Goal: Download file/media

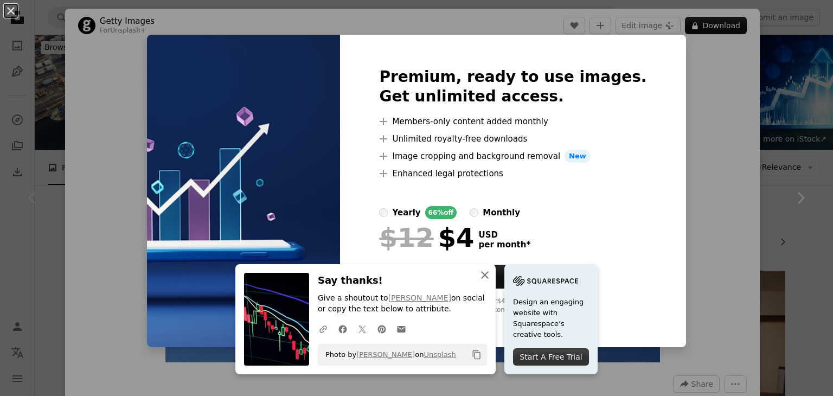
click at [489, 276] on icon "button" at bounding box center [485, 275] width 8 height 8
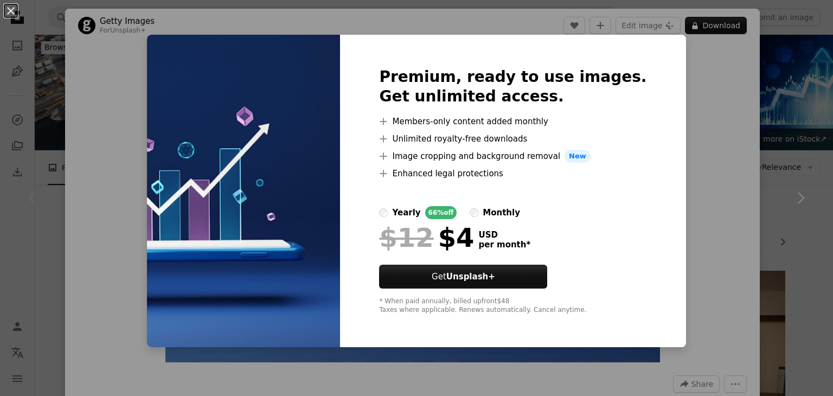
click at [694, 88] on div "An X shape Premium, ready to use images. Get unlimited access. A plus sign Memb…" at bounding box center [416, 198] width 833 height 396
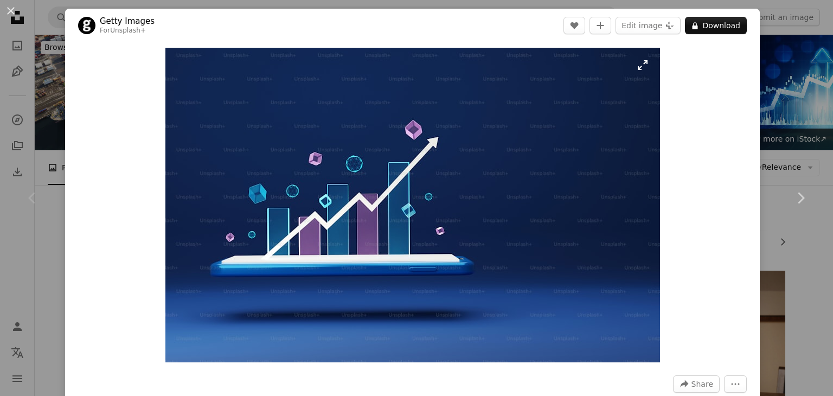
drag, startPoint x: 371, startPoint y: 132, endPoint x: 281, endPoint y: 148, distance: 91.5
click at [281, 148] on img "Zoom in on this image" at bounding box center [412, 205] width 495 height 315
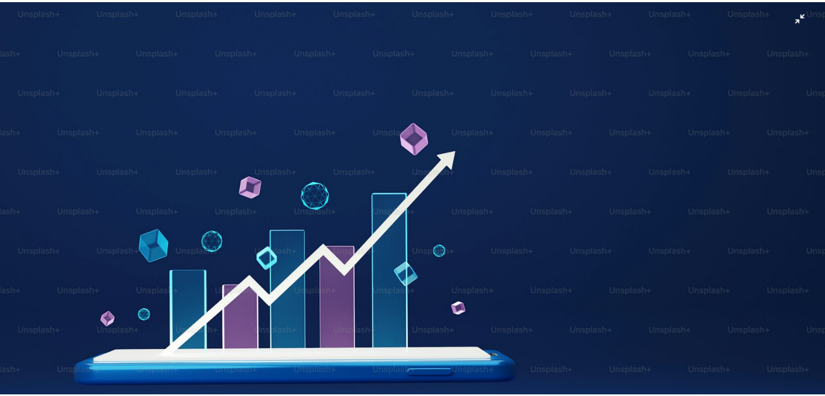
scroll to position [62, 0]
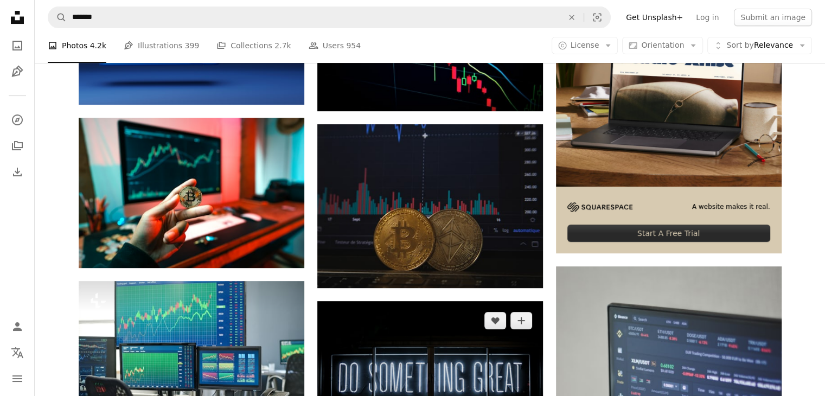
scroll to position [326, 0]
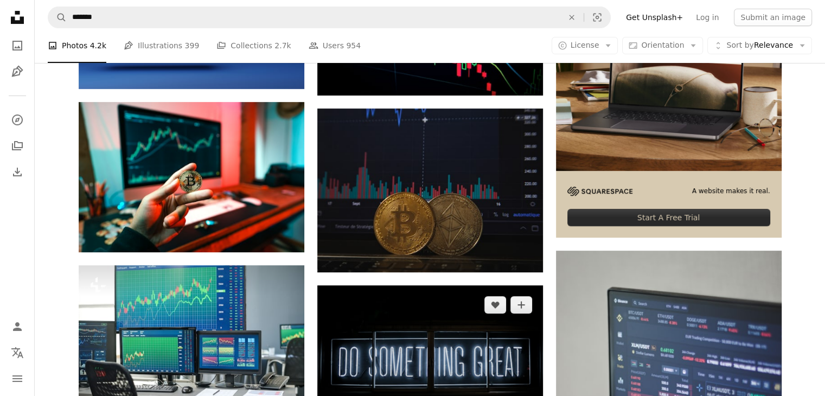
click at [447, 285] on img at bounding box center [430, 360] width 226 height 150
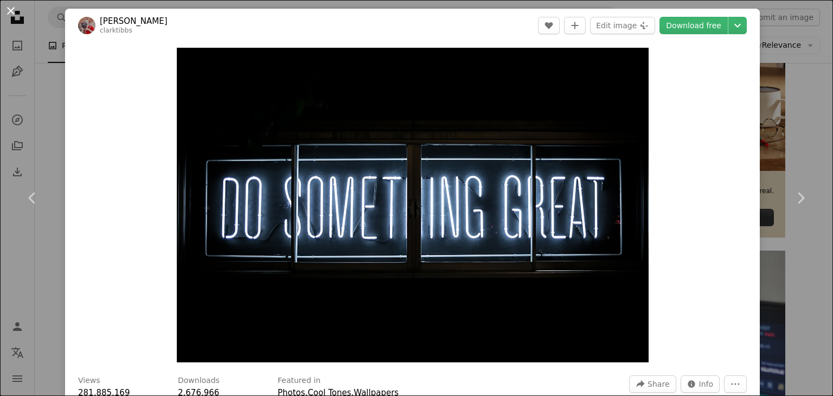
click at [11, 11] on button "An X shape" at bounding box center [10, 10] width 13 height 13
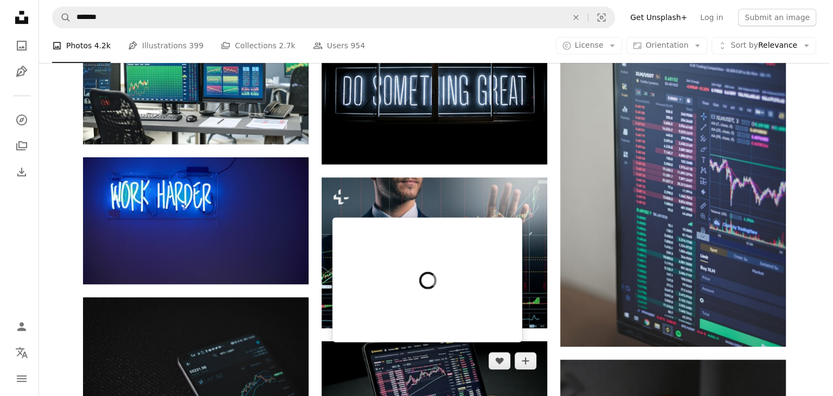
scroll to position [488, 0]
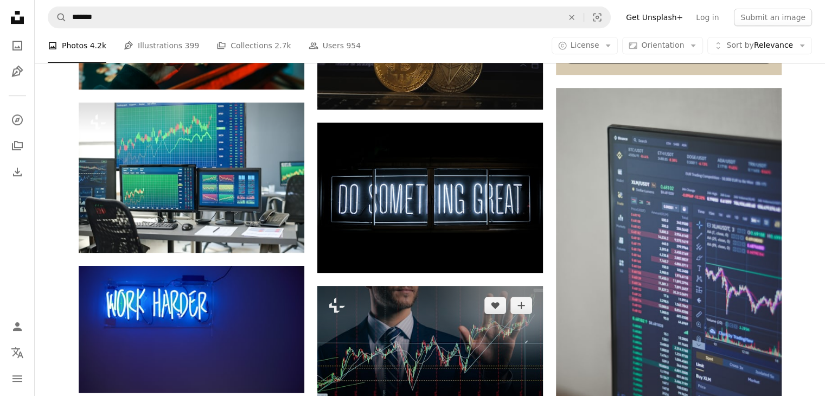
click at [411, 286] on img at bounding box center [430, 361] width 226 height 151
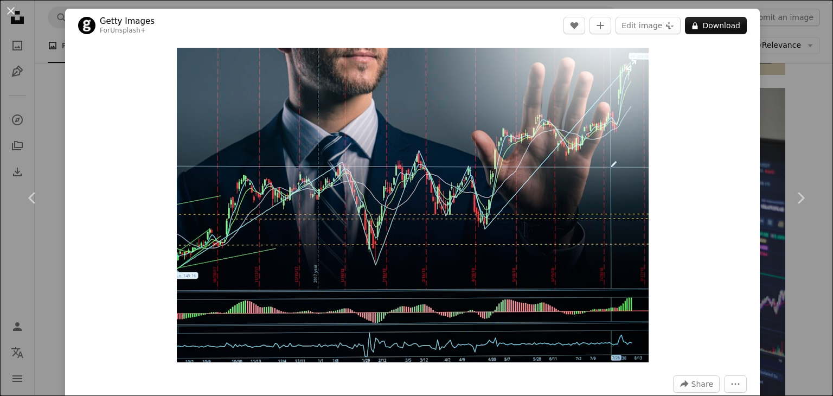
drag, startPoint x: 387, startPoint y: 198, endPoint x: 447, endPoint y: 156, distance: 72.9
click at [447, 156] on img "Zoom in on this image" at bounding box center [413, 205] width 472 height 315
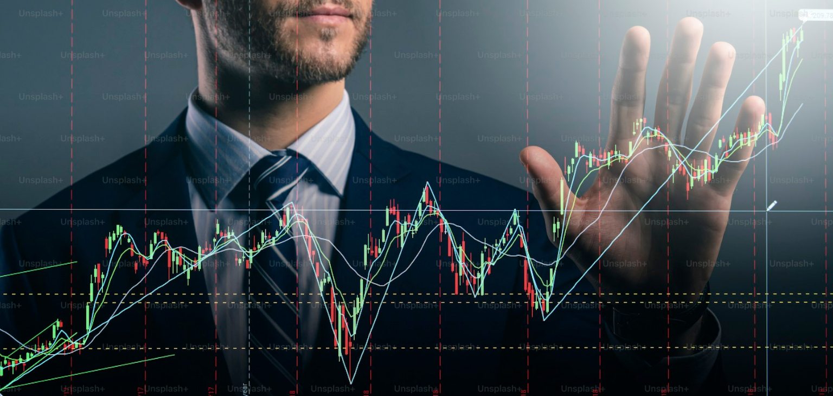
scroll to position [74, 0]
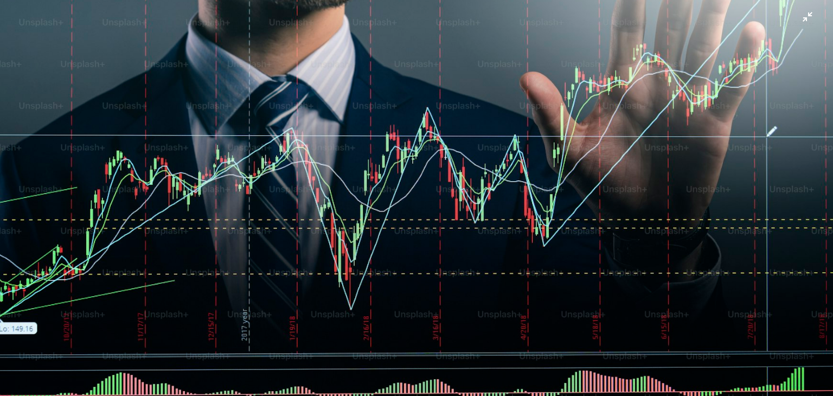
click at [570, 124] on img "Zoom out on this image" at bounding box center [416, 203] width 834 height 557
click at [570, 124] on img "Zoom out on this image" at bounding box center [413, 205] width 472 height 315
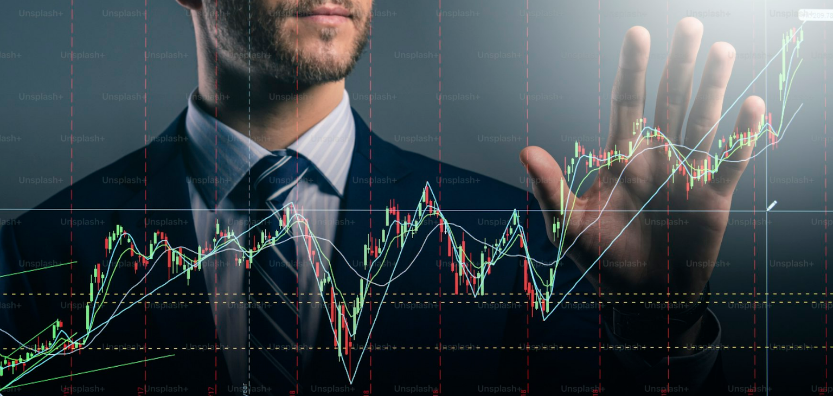
scroll to position [75, 0]
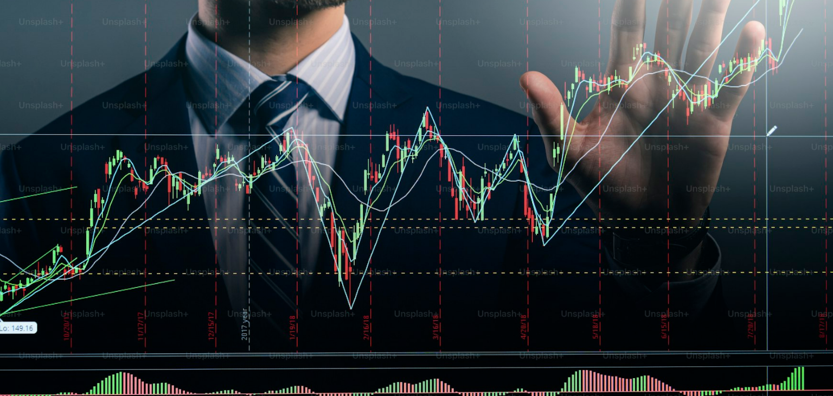
click at [570, 124] on img "Zoom out on this image" at bounding box center [416, 203] width 834 height 557
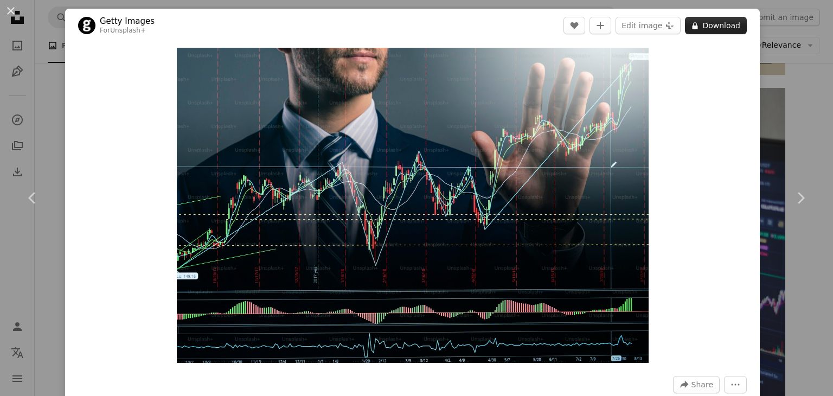
click at [708, 20] on button "A lock Download" at bounding box center [716, 25] width 62 height 17
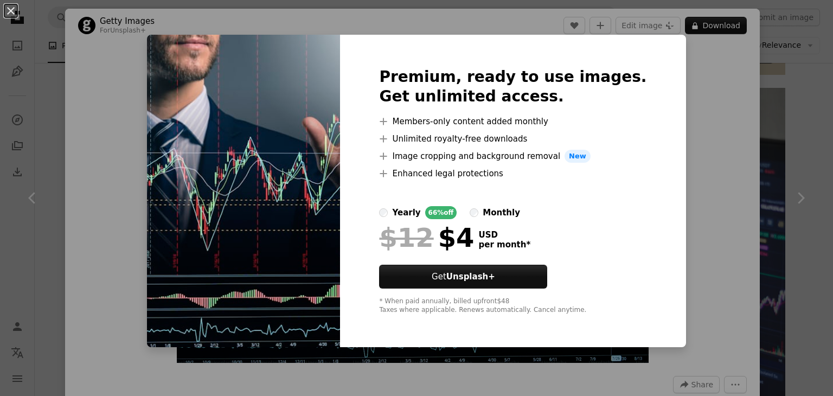
click at [690, 53] on div "An X shape Premium, ready to use images. Get unlimited access. A plus sign Memb…" at bounding box center [416, 198] width 833 height 396
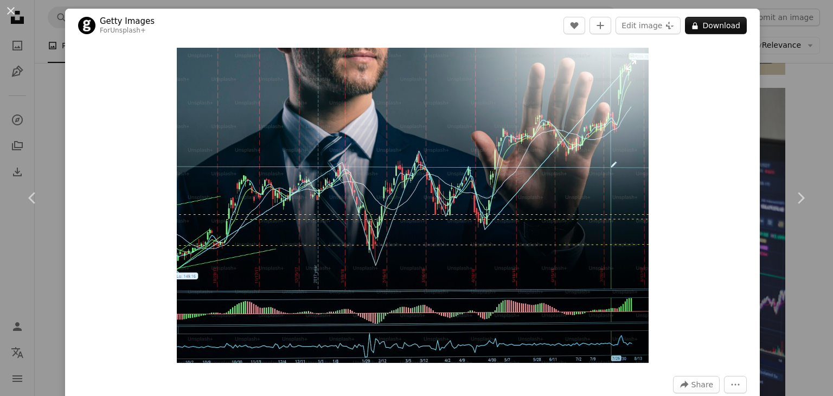
click at [477, 115] on img "Zoom in on this image" at bounding box center [413, 205] width 472 height 315
drag, startPoint x: 476, startPoint y: 115, endPoint x: 412, endPoint y: 101, distance: 64.9
click at [412, 101] on img "Zoom in on this image" at bounding box center [413, 205] width 472 height 315
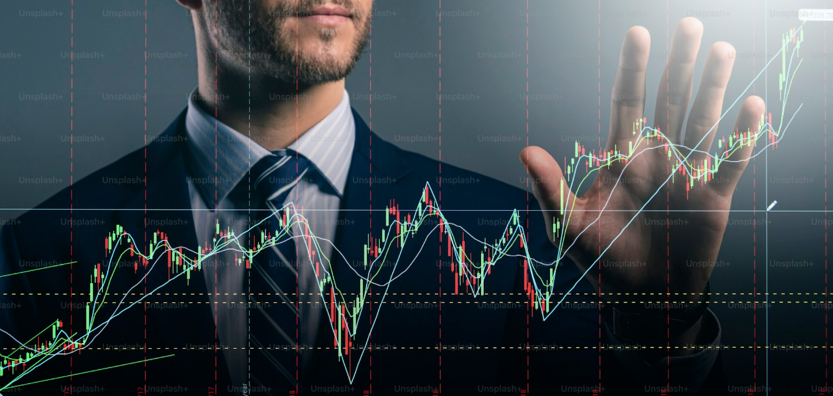
scroll to position [75, 0]
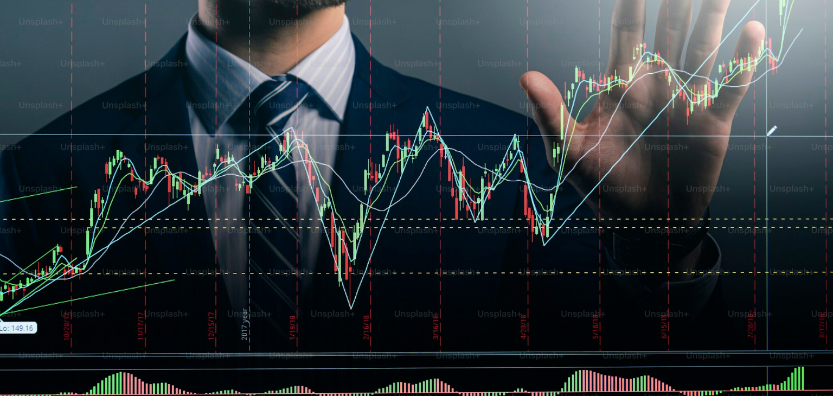
click at [229, 158] on img "Zoom out on this image" at bounding box center [416, 203] width 834 height 557
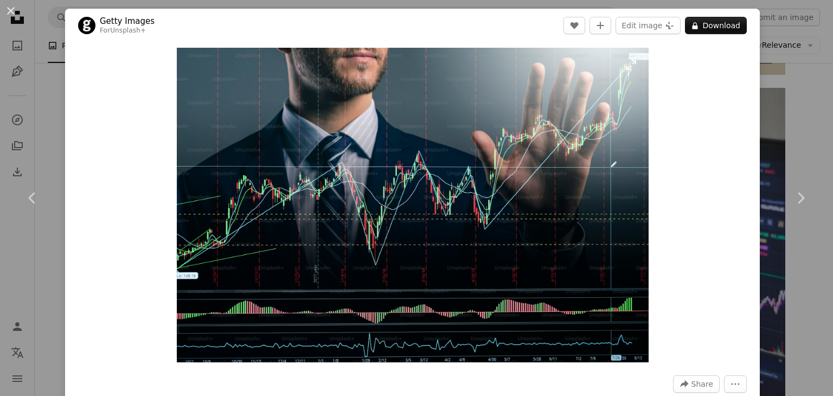
click at [225, 157] on img "Zoom in on this image" at bounding box center [413, 205] width 472 height 315
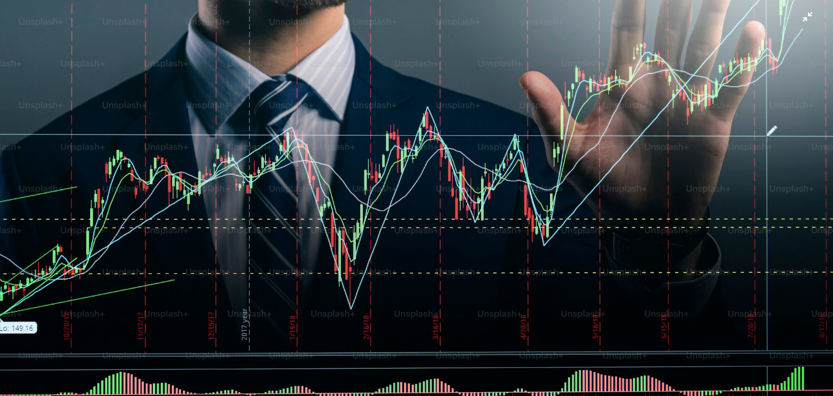
click at [147, 77] on img "Zoom out on this image" at bounding box center [416, 203] width 834 height 557
click at [147, 77] on div "Zoom in Zoom out" at bounding box center [412, 205] width 695 height 326
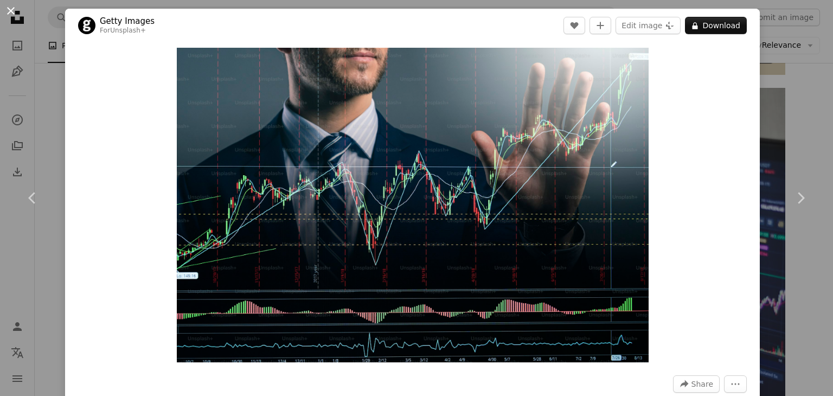
click at [13, 8] on button "An X shape" at bounding box center [10, 10] width 13 height 13
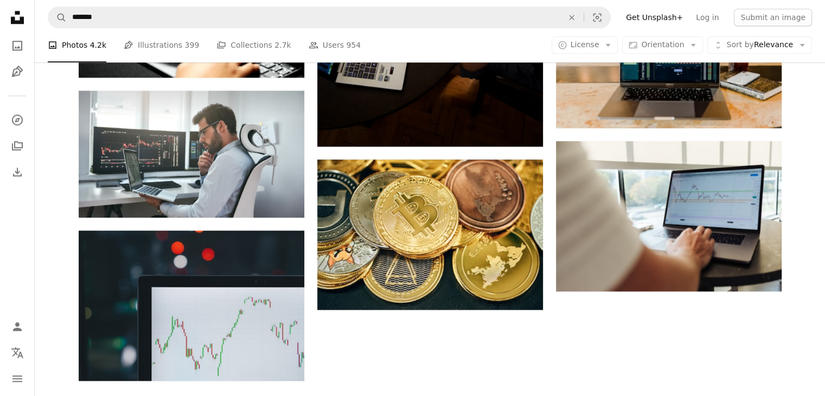
scroll to position [1356, 0]
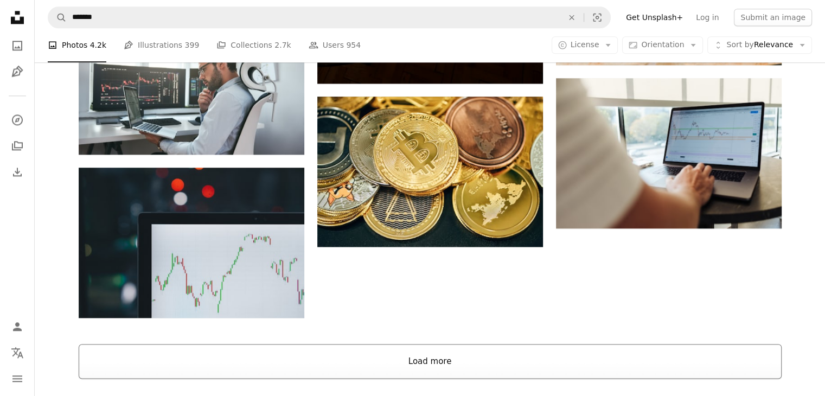
click at [432, 344] on button "Load more" at bounding box center [430, 361] width 703 height 35
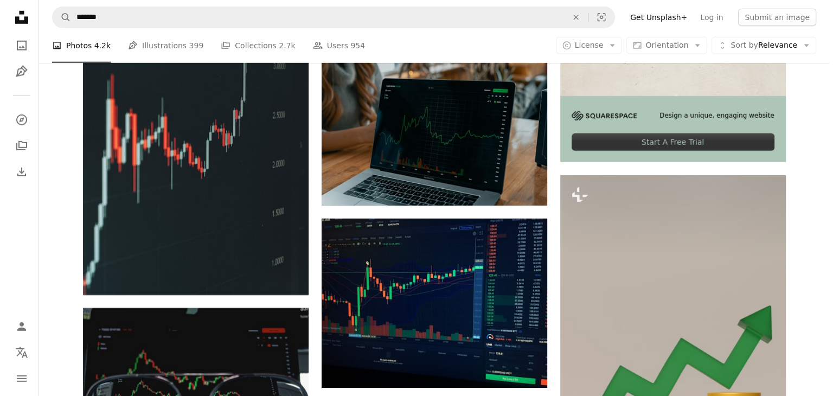
scroll to position [3364, 0]
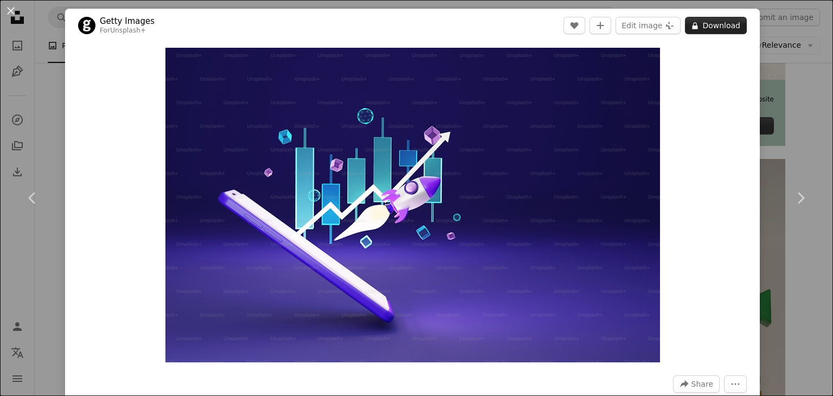
click at [716, 29] on button "A lock Download" at bounding box center [716, 25] width 62 height 17
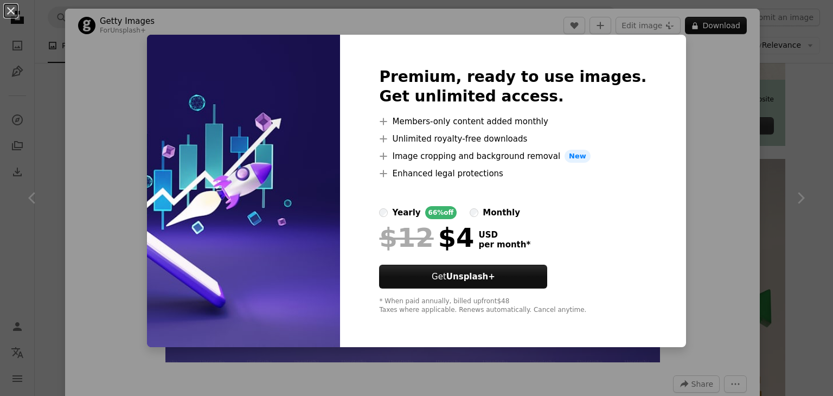
click at [676, 63] on div "An X shape Premium, ready to use images. Get unlimited access. A plus sign Memb…" at bounding box center [416, 198] width 833 height 396
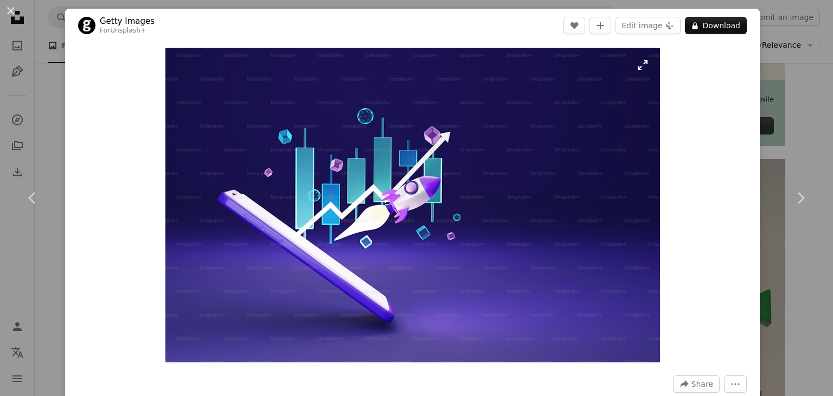
click at [410, 118] on img "Zoom in on this image" at bounding box center [412, 205] width 495 height 315
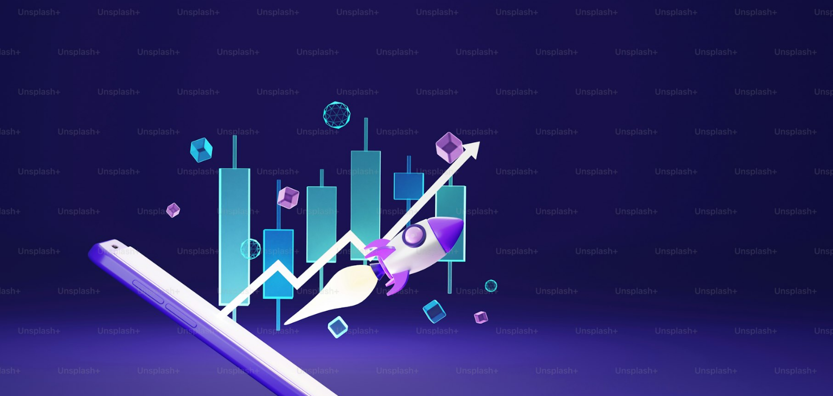
click at [410, 118] on img "Zoom out on this image" at bounding box center [416, 264] width 834 height 531
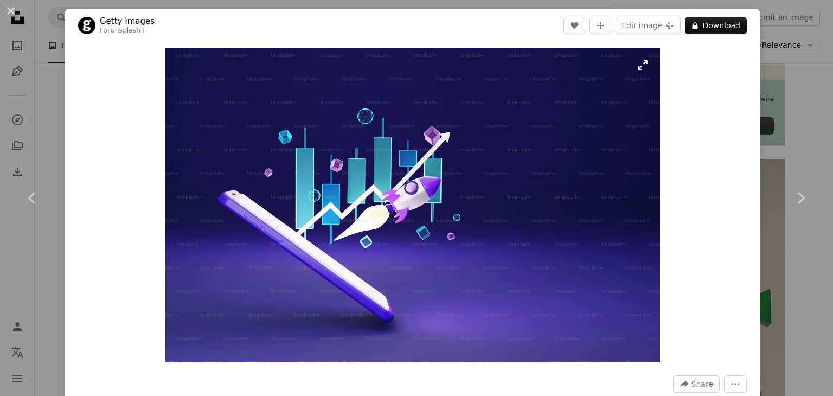
click at [394, 120] on img "Zoom in on this image" at bounding box center [412, 205] width 495 height 315
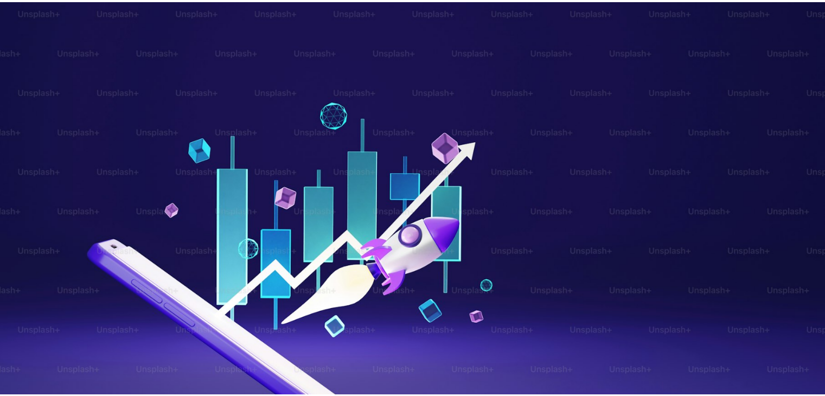
scroll to position [62, 0]
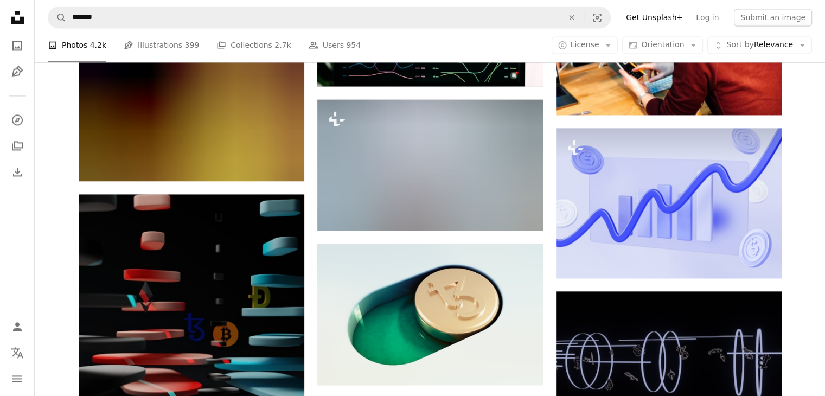
scroll to position [5914, 0]
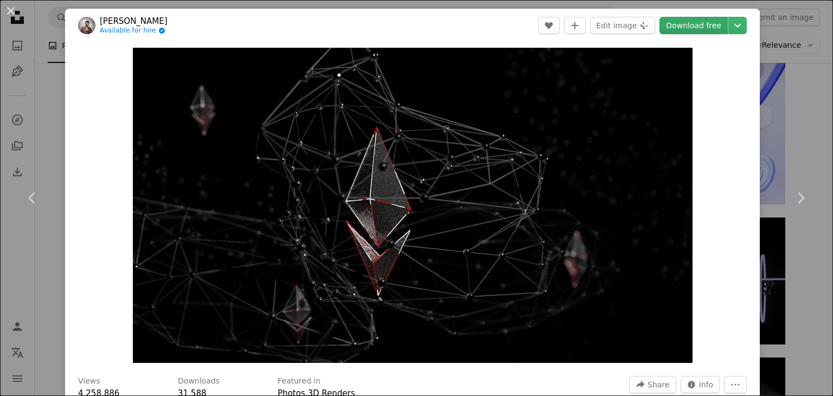
click at [697, 26] on link "Download free" at bounding box center [694, 25] width 68 height 17
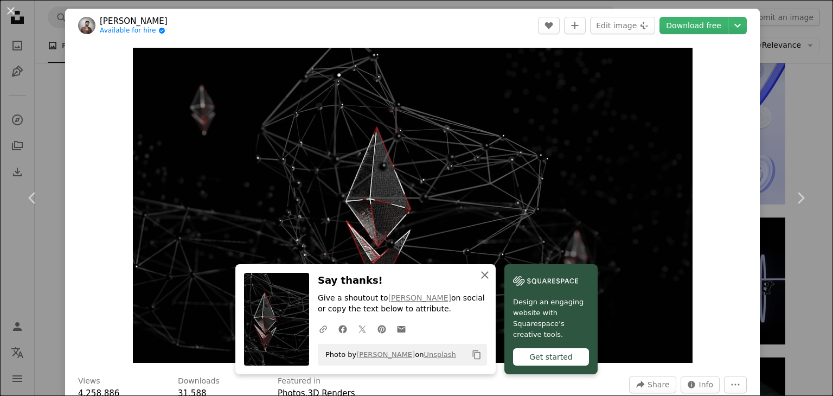
click at [492, 274] on icon "An X shape" at bounding box center [485, 275] width 13 height 13
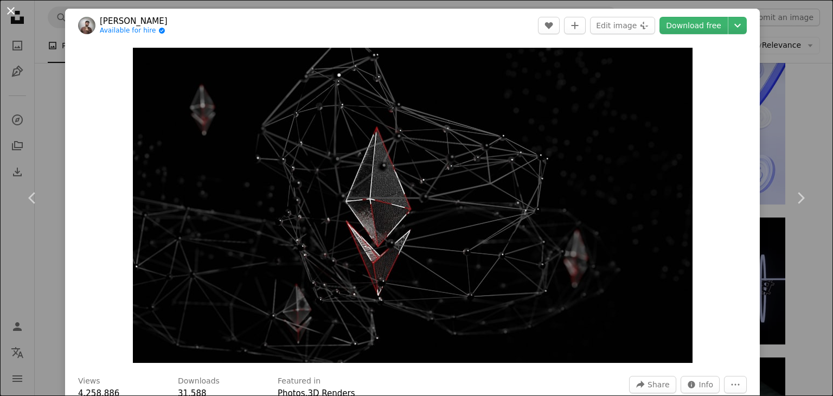
click at [8, 11] on button "An X shape" at bounding box center [10, 10] width 13 height 13
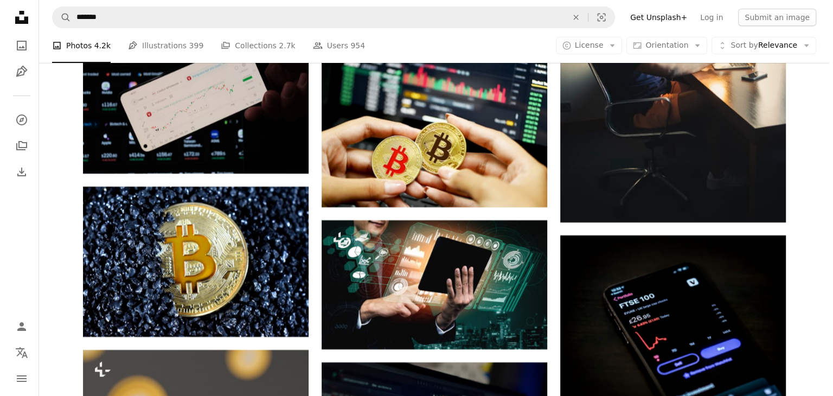
scroll to position [12425, 0]
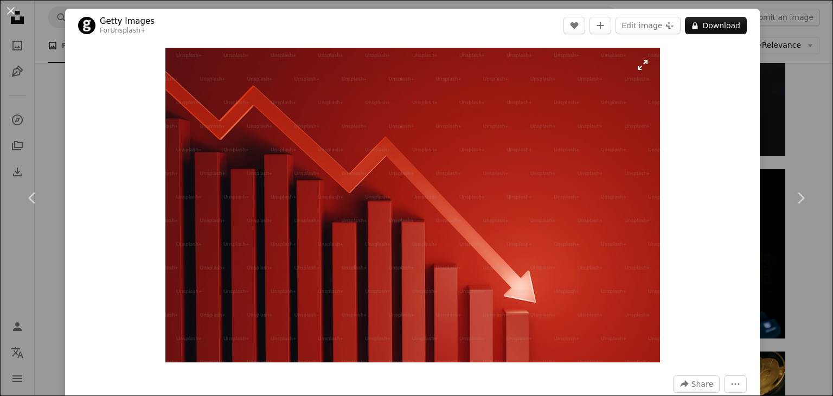
click at [449, 177] on img "Zoom in on this image" at bounding box center [412, 205] width 495 height 315
click at [436, 166] on img "Zoom in on this image" at bounding box center [412, 205] width 495 height 315
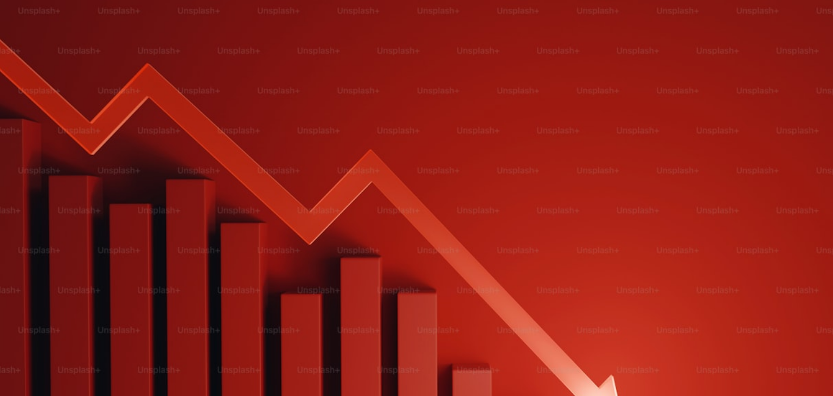
scroll to position [62, 0]
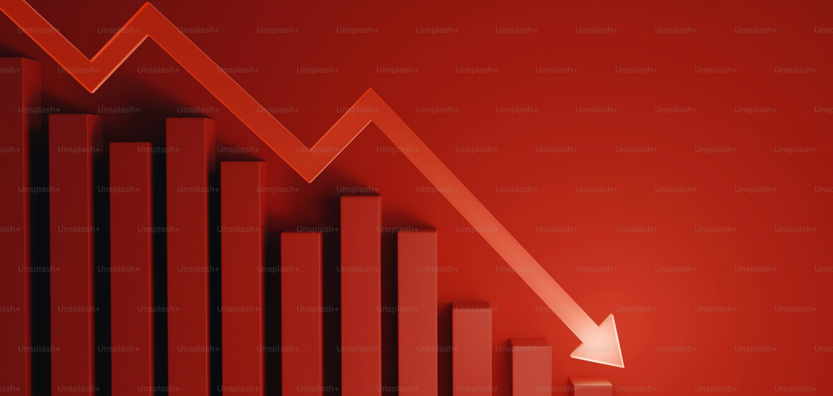
click at [436, 166] on img "Zoom out on this image" at bounding box center [416, 203] width 834 height 531
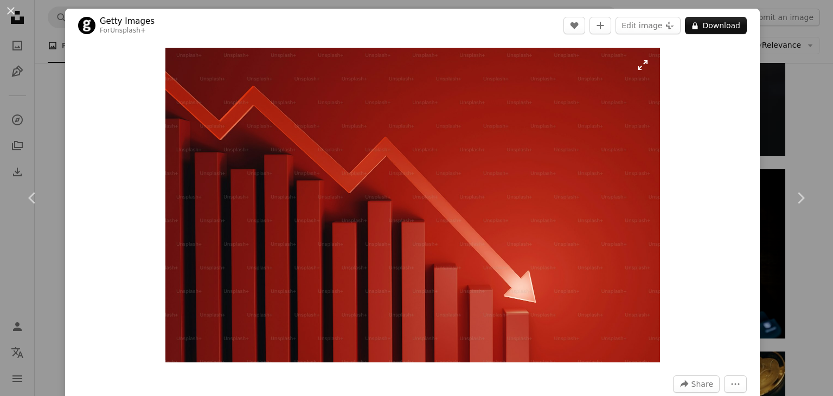
click at [436, 166] on img "Zoom in on this image" at bounding box center [412, 205] width 495 height 315
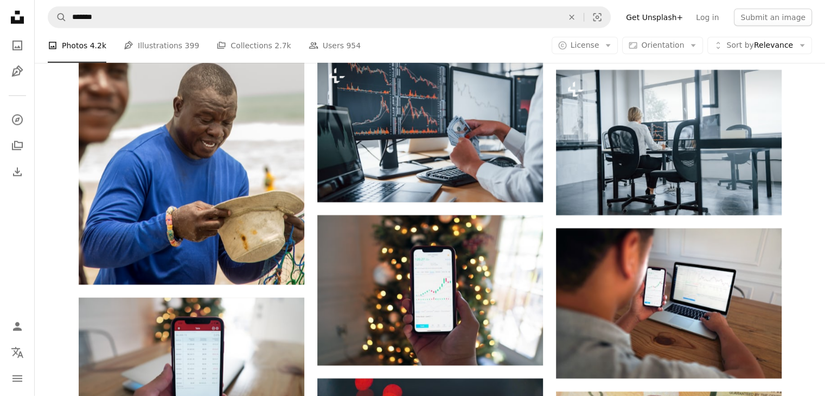
scroll to position [19424, 0]
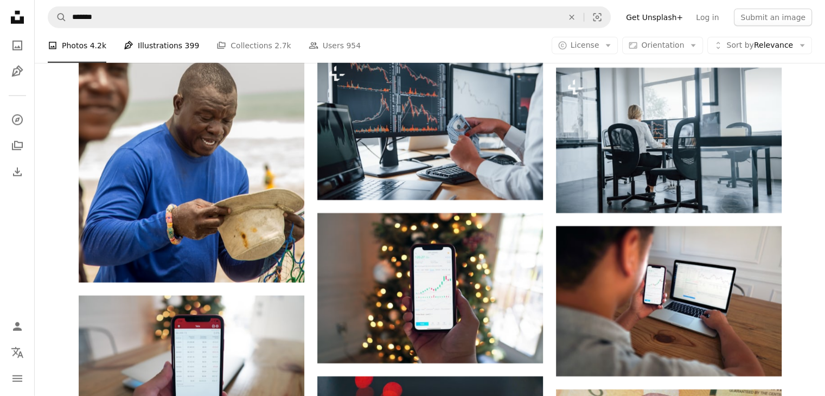
click at [185, 46] on span "399" at bounding box center [192, 46] width 15 height 12
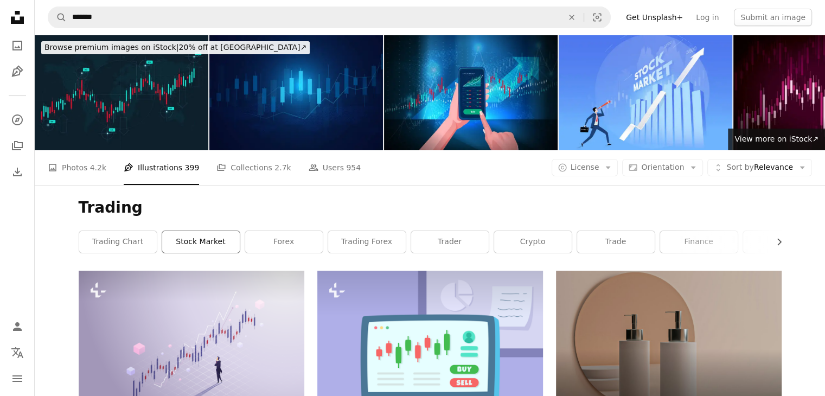
click at [206, 231] on link "stock market" at bounding box center [201, 242] width 78 height 22
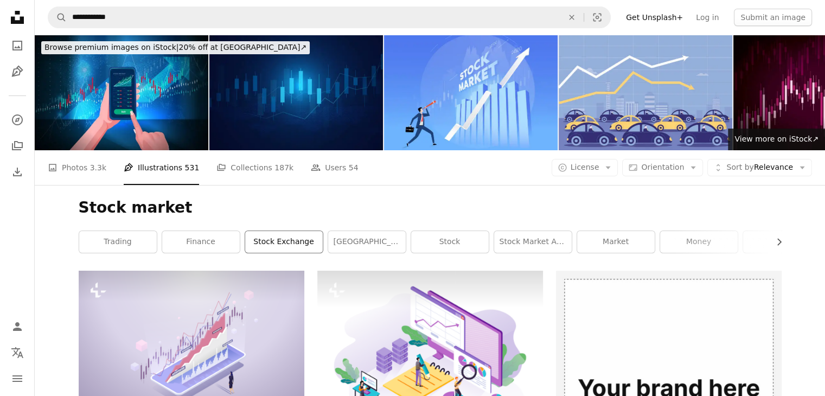
click at [297, 231] on link "stock exchange" at bounding box center [284, 242] width 78 height 22
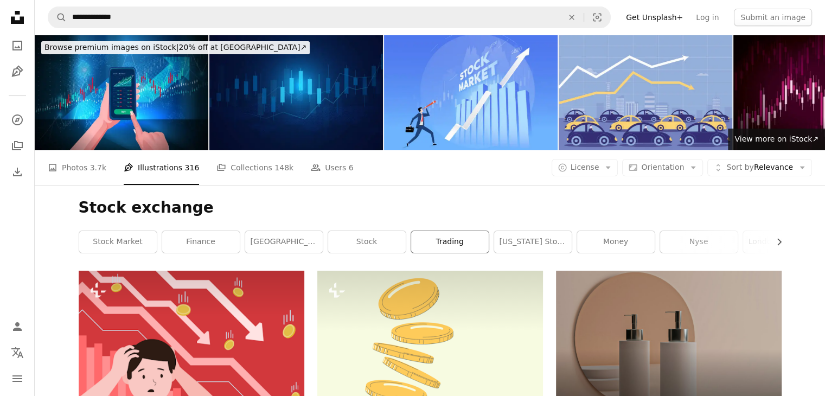
click at [463, 231] on link "trading" at bounding box center [450, 242] width 78 height 22
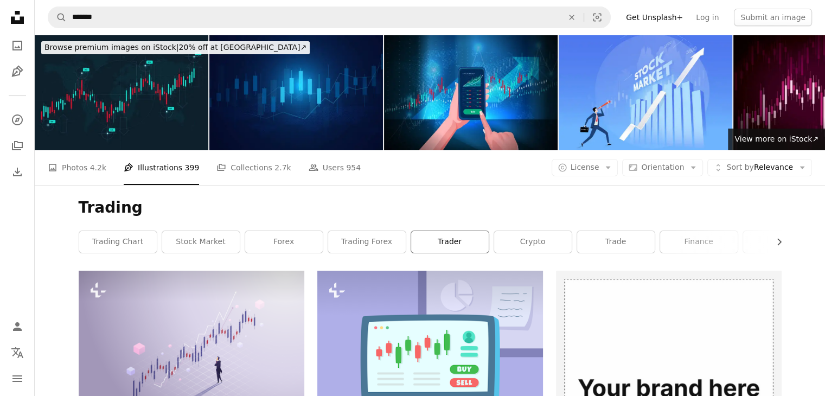
click at [466, 231] on link "trader" at bounding box center [450, 242] width 78 height 22
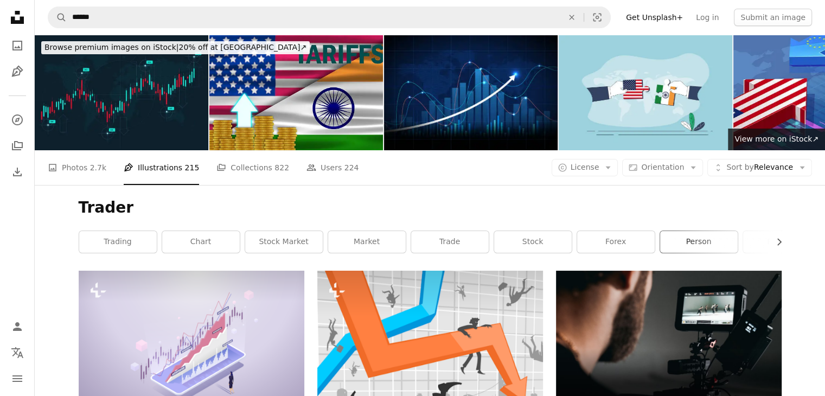
click at [689, 231] on link "person" at bounding box center [699, 242] width 78 height 22
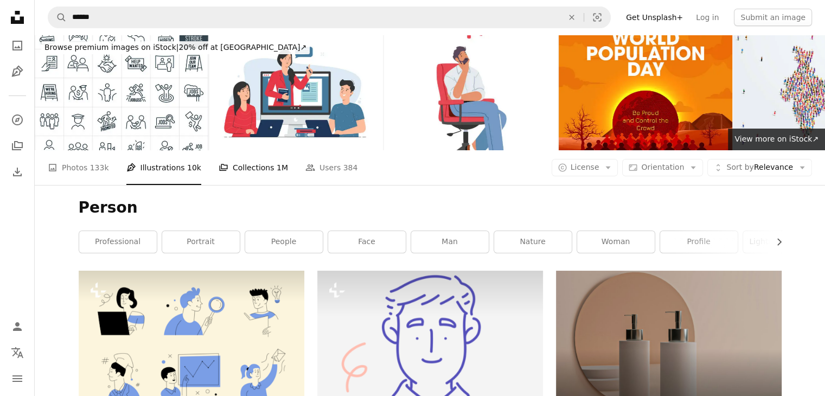
click at [257, 150] on link "A stack of folders Collections 1M" at bounding box center [253, 167] width 69 height 35
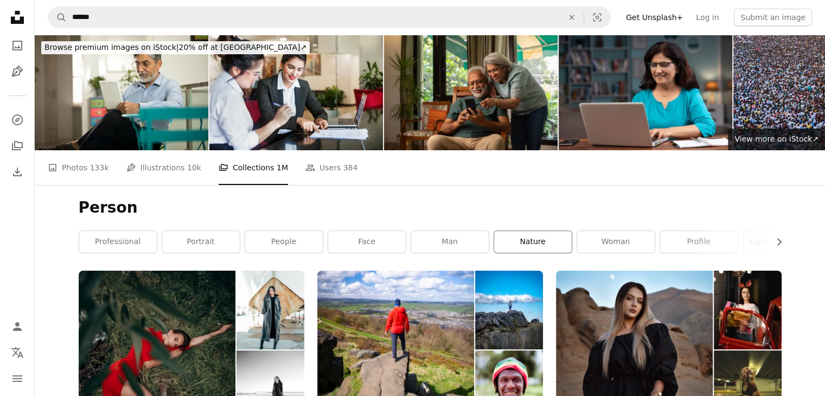
click at [509, 231] on link "nature" at bounding box center [533, 242] width 78 height 22
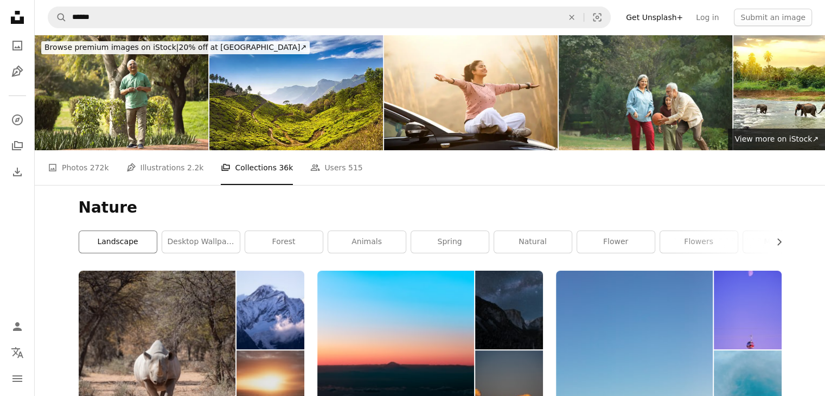
click at [106, 231] on link "landscape" at bounding box center [118, 242] width 78 height 22
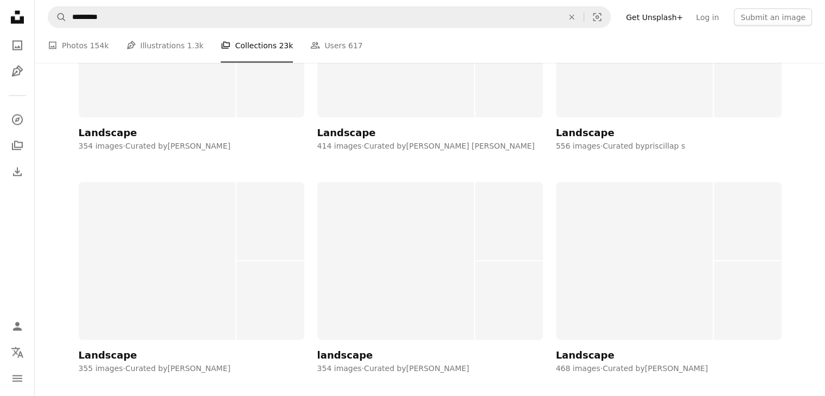
scroll to position [2333, 0]
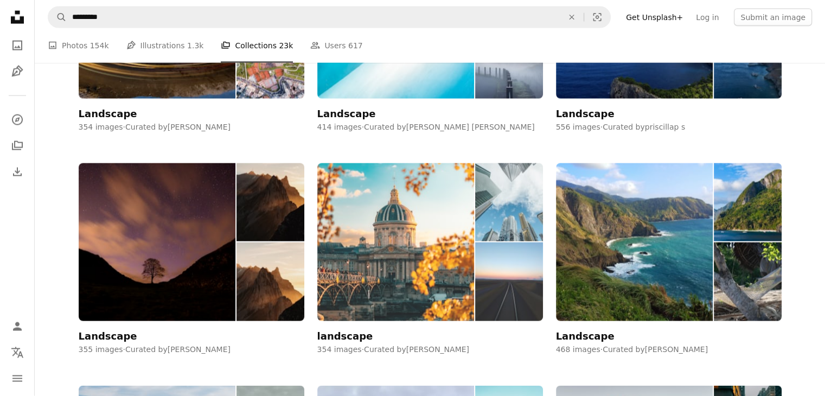
click at [430, 189] on img at bounding box center [395, 242] width 157 height 158
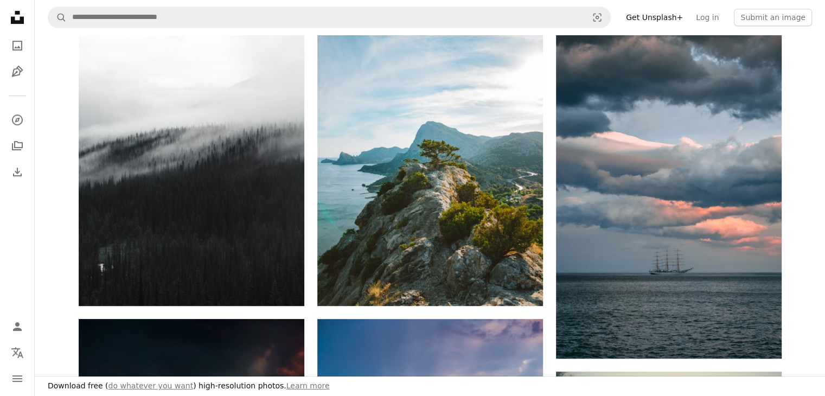
scroll to position [651, 0]
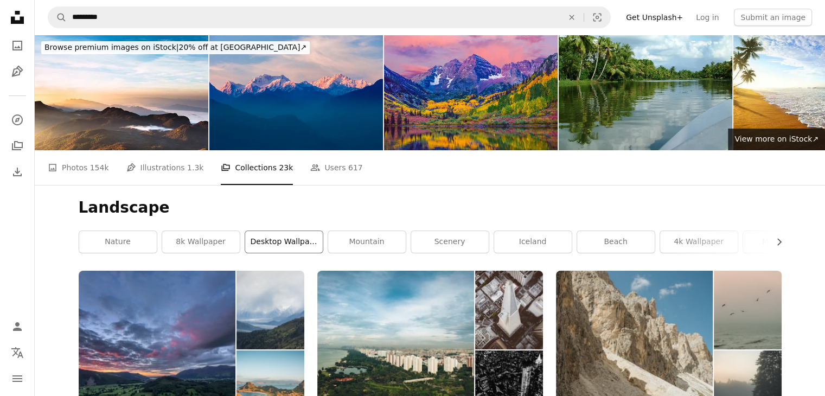
click at [271, 231] on link "desktop wallpaper" at bounding box center [284, 242] width 78 height 22
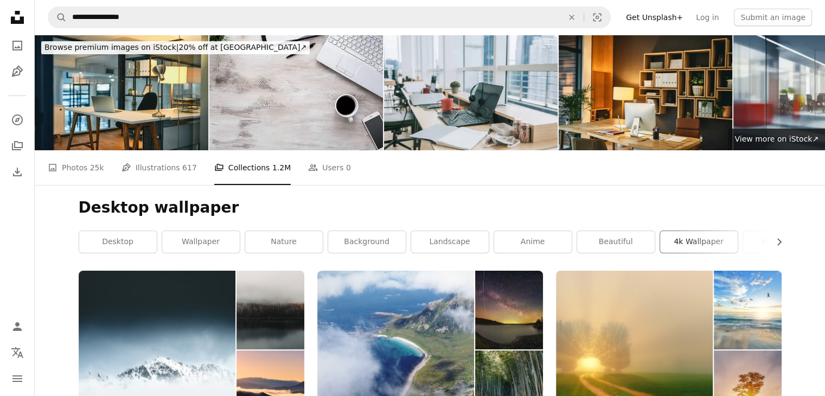
click at [686, 231] on link "4k wallpaper" at bounding box center [699, 242] width 78 height 22
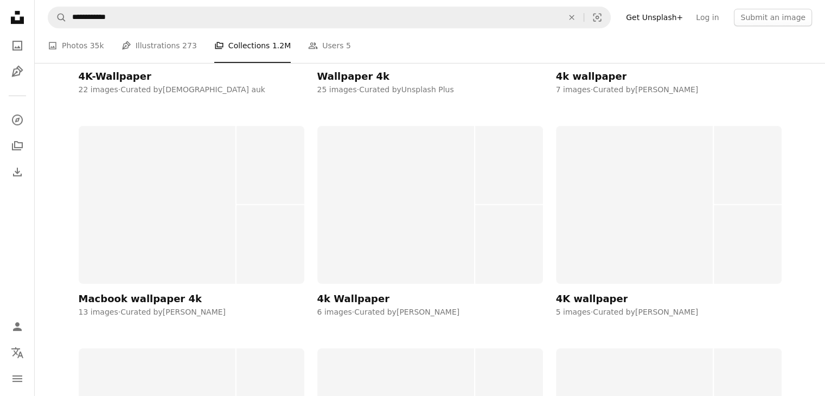
scroll to position [597, 0]
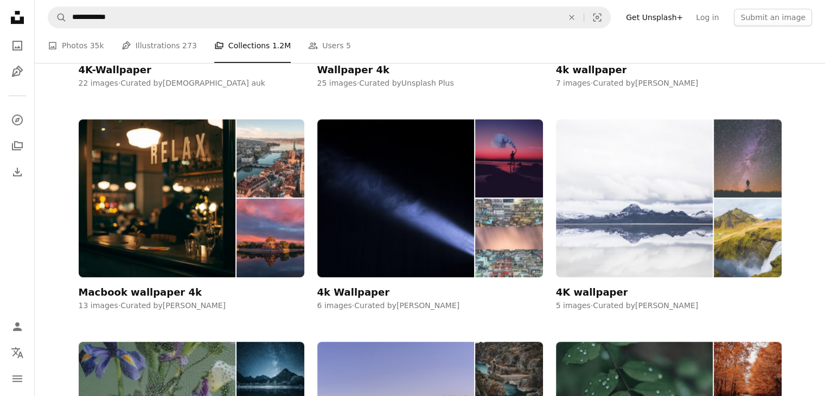
click at [599, 135] on img at bounding box center [634, 198] width 157 height 158
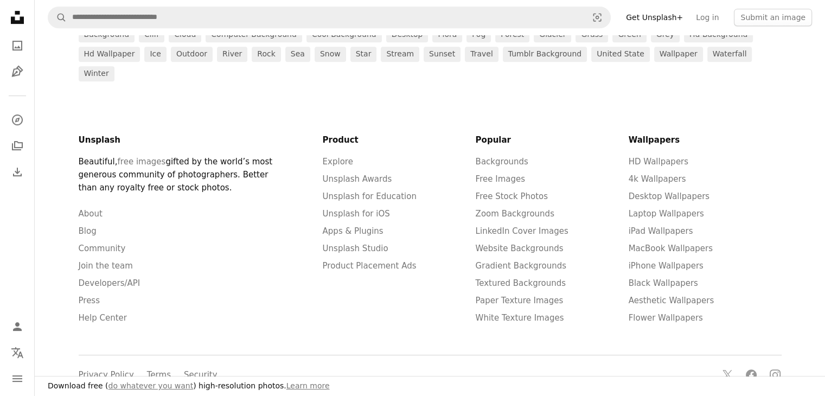
scroll to position [422, 0]
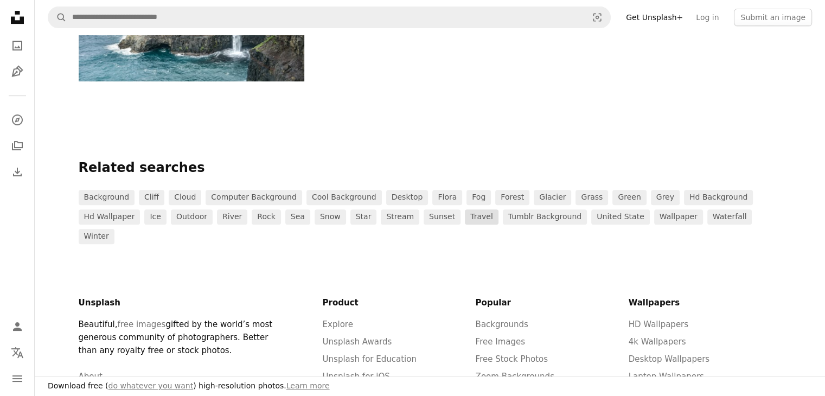
click at [465, 217] on link "travel" at bounding box center [482, 216] width 34 height 15
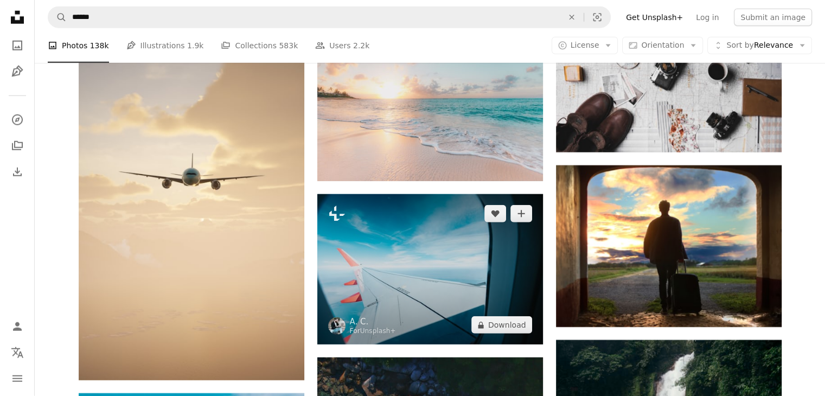
scroll to position [2767, 0]
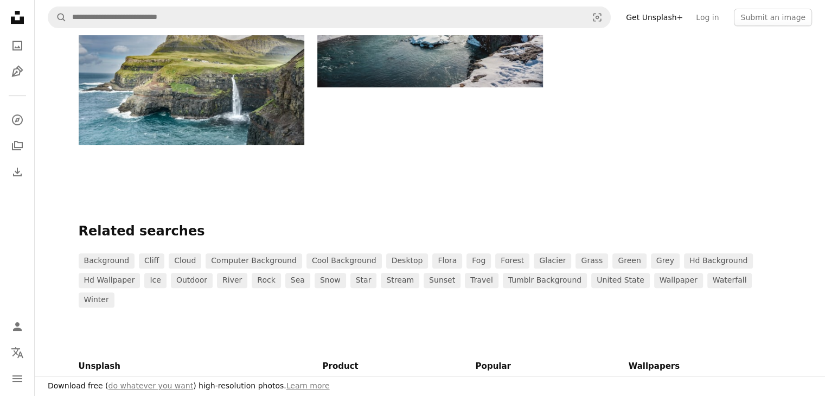
scroll to position [313, 0]
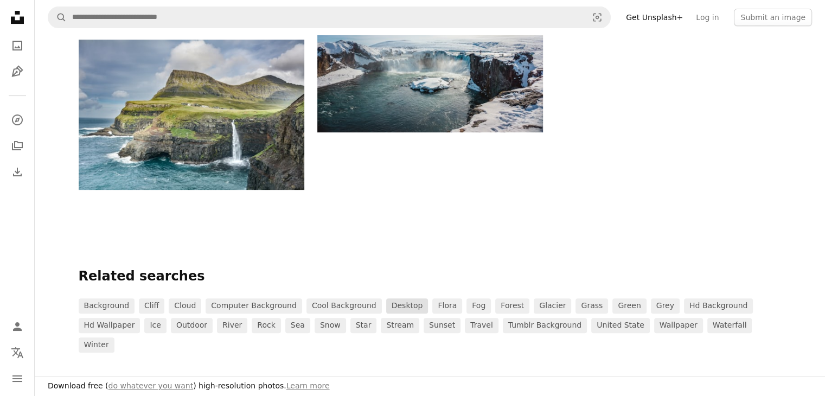
click at [386, 303] on link "desktop" at bounding box center [407, 305] width 42 height 15
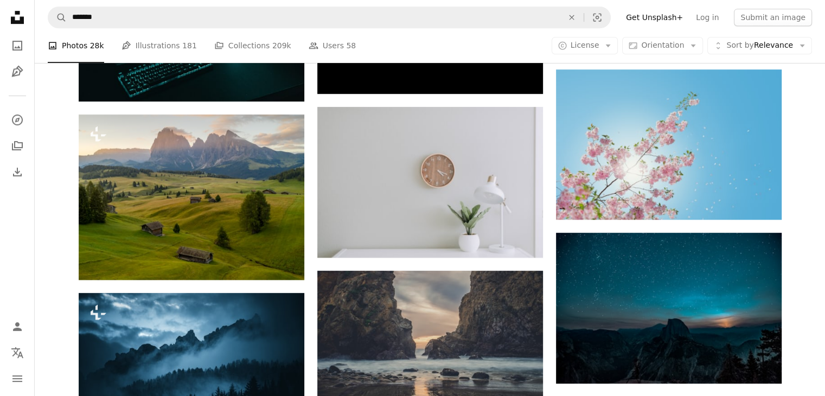
scroll to position [651, 0]
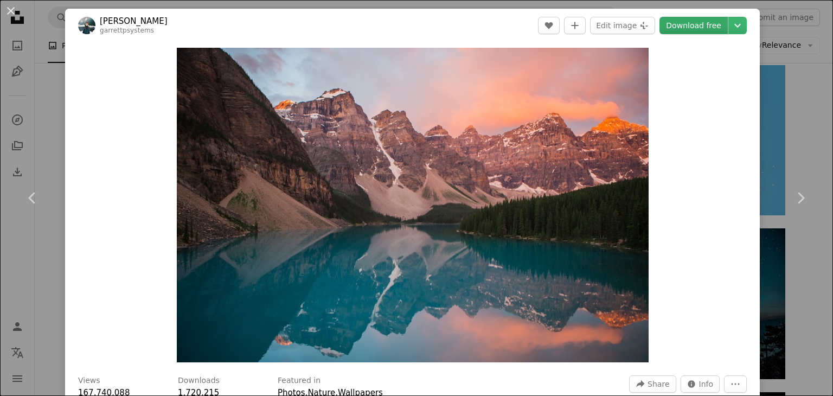
click at [690, 26] on link "Download free" at bounding box center [694, 25] width 68 height 17
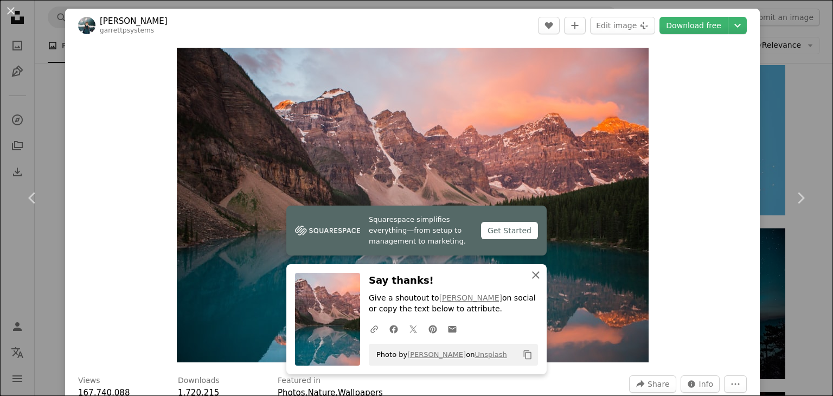
click at [532, 271] on icon "An X shape" at bounding box center [536, 275] width 13 height 13
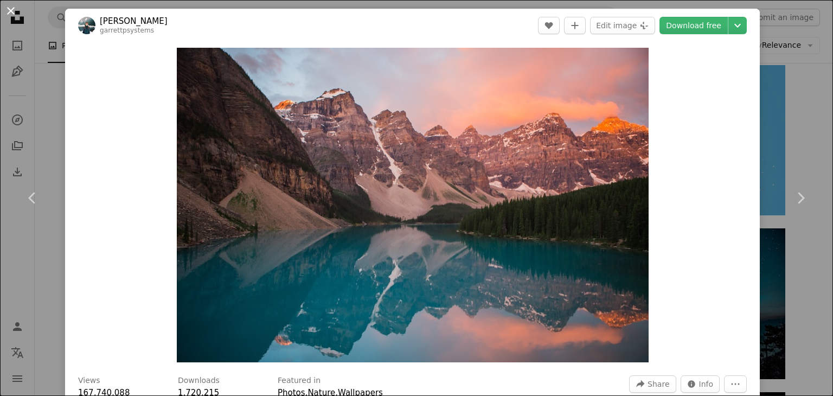
click at [16, 11] on button "An X shape" at bounding box center [10, 10] width 13 height 13
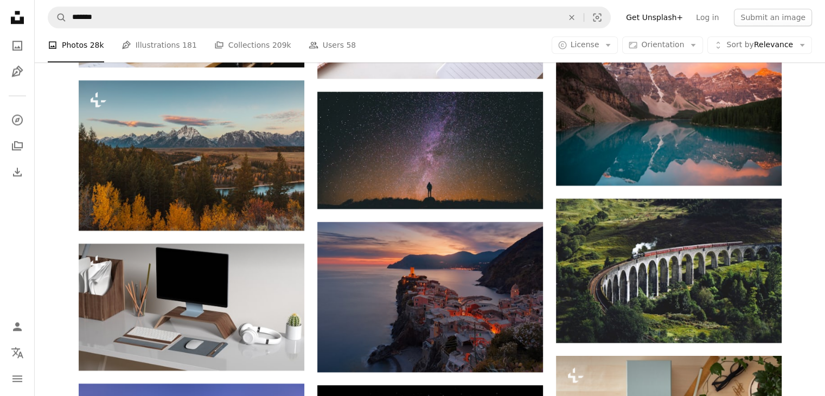
scroll to position [1139, 0]
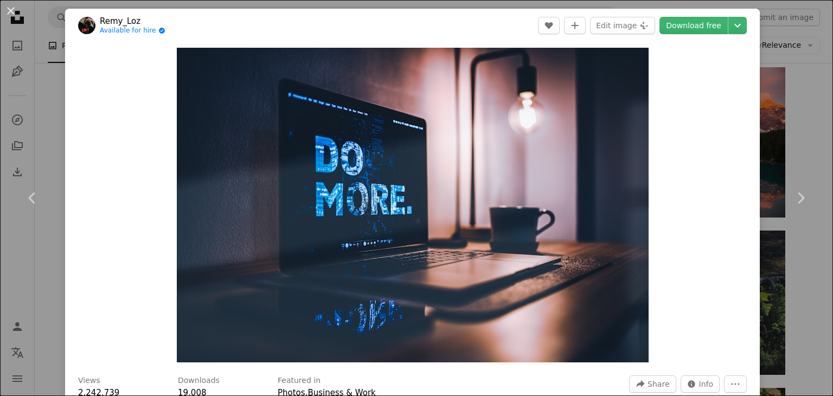
drag, startPoint x: 11, startPoint y: 3, endPoint x: 26, endPoint y: 31, distance: 31.8
click at [12, 4] on button "An X shape" at bounding box center [10, 10] width 13 height 13
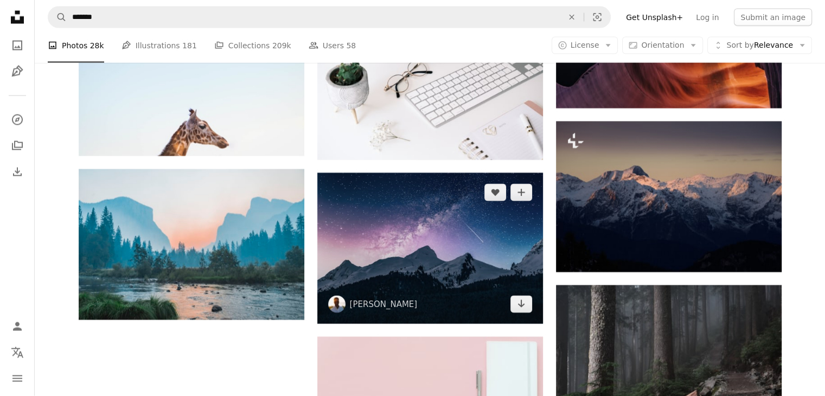
scroll to position [2418, 0]
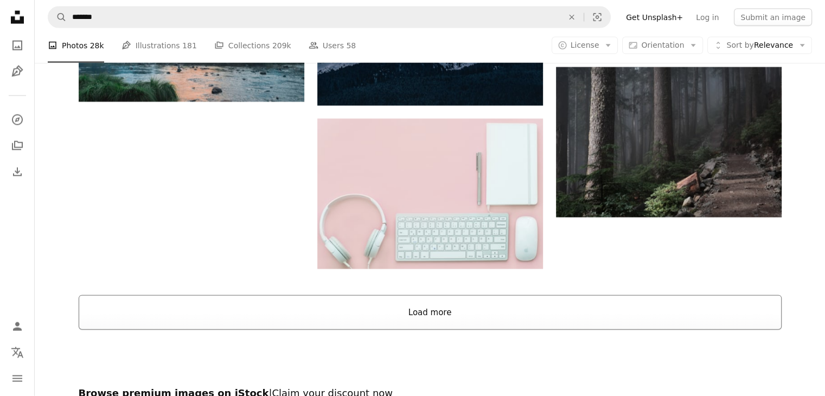
click at [418, 295] on button "Load more" at bounding box center [430, 312] width 703 height 35
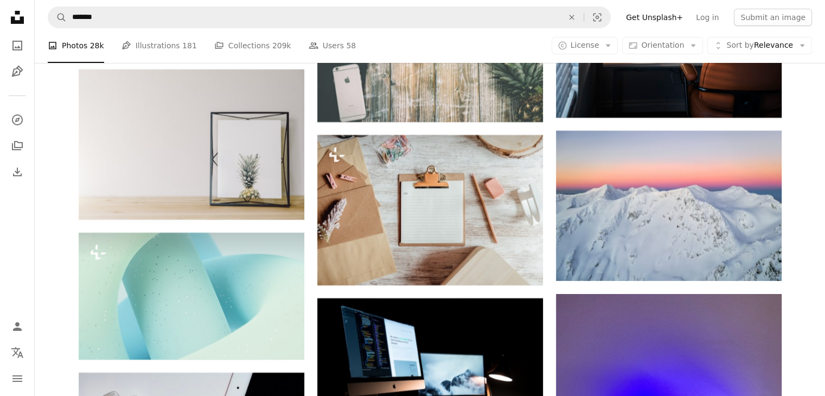
scroll to position [16416, 0]
